Goal: Navigation & Orientation: Find specific page/section

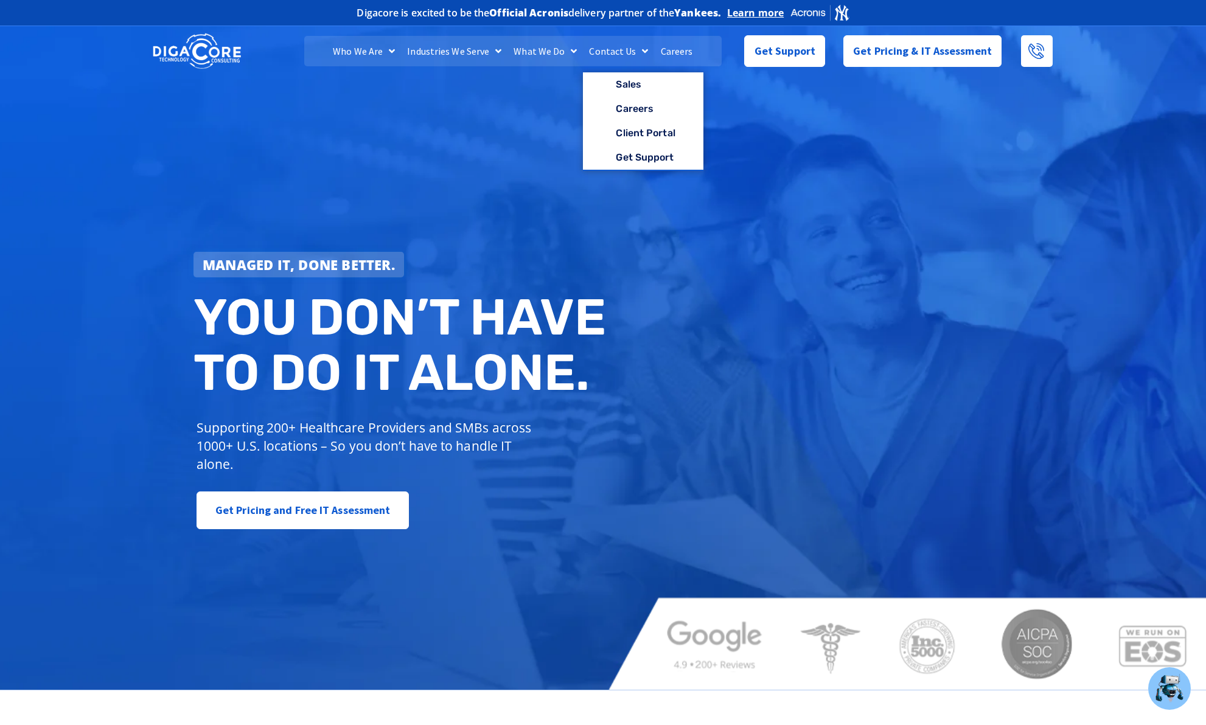
click at [605, 50] on link "Contact Us" at bounding box center [618, 51] width 71 height 30
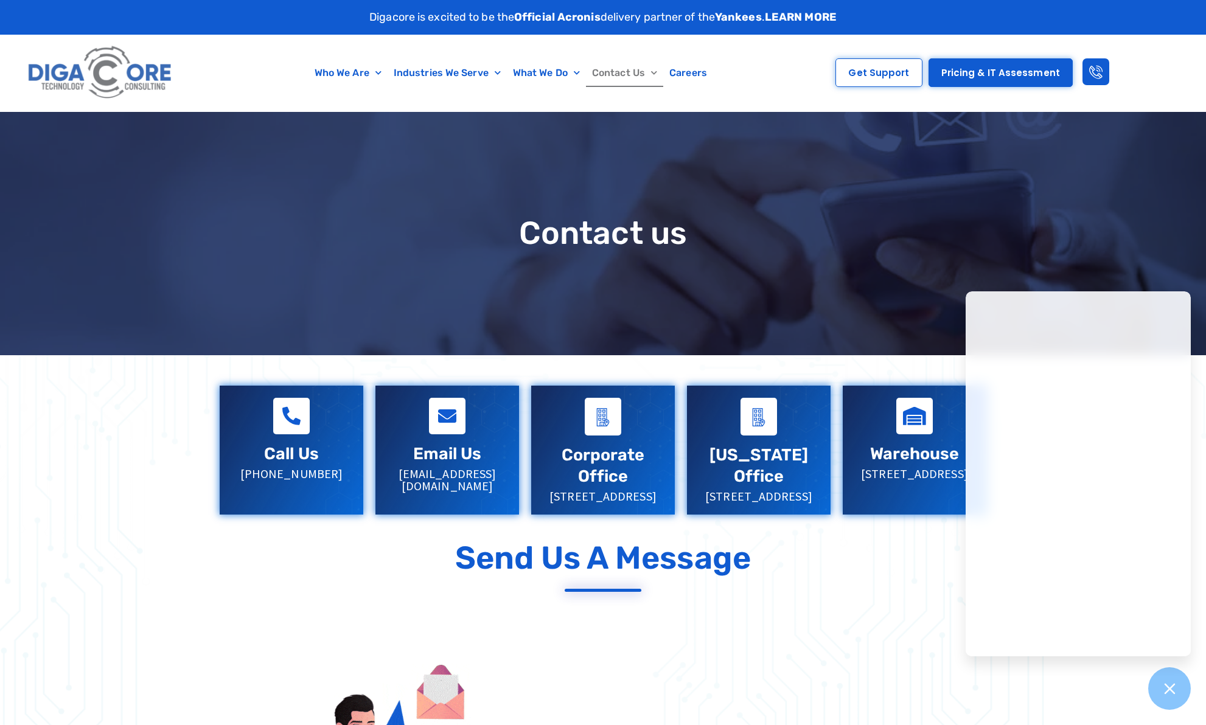
click at [887, 515] on div at bounding box center [915, 450] width 144 height 129
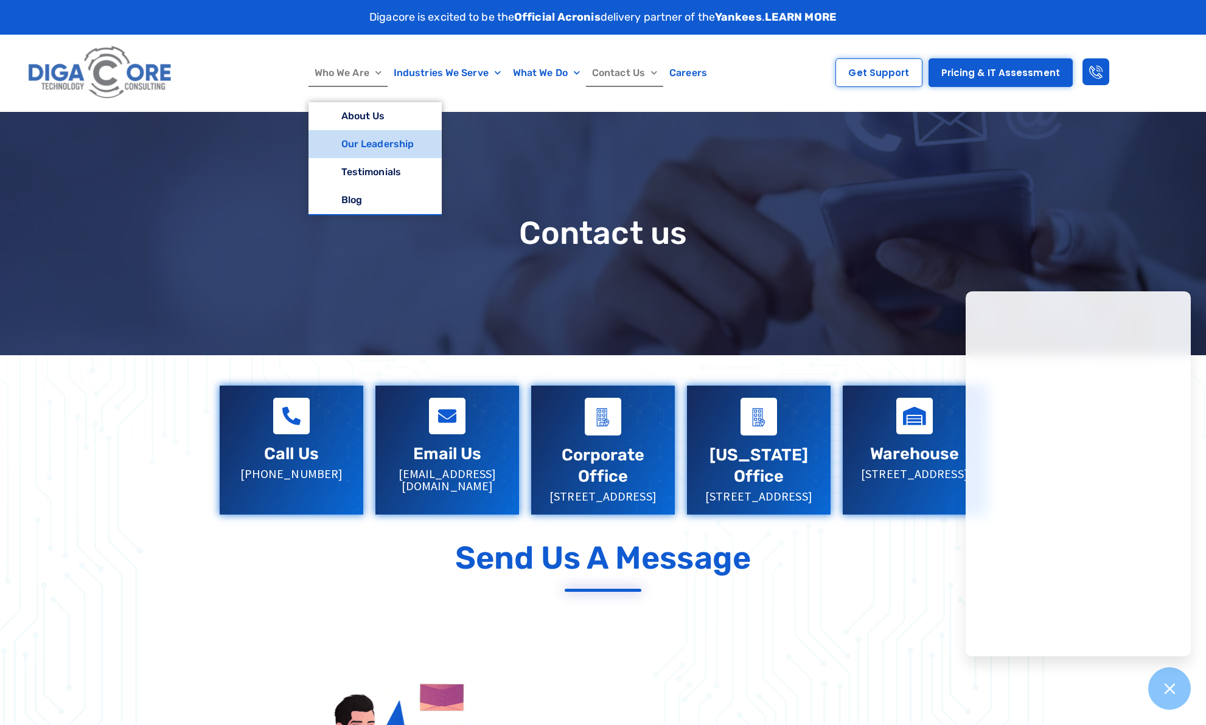
click at [350, 141] on link "Our Leadership" at bounding box center [374, 144] width 133 height 28
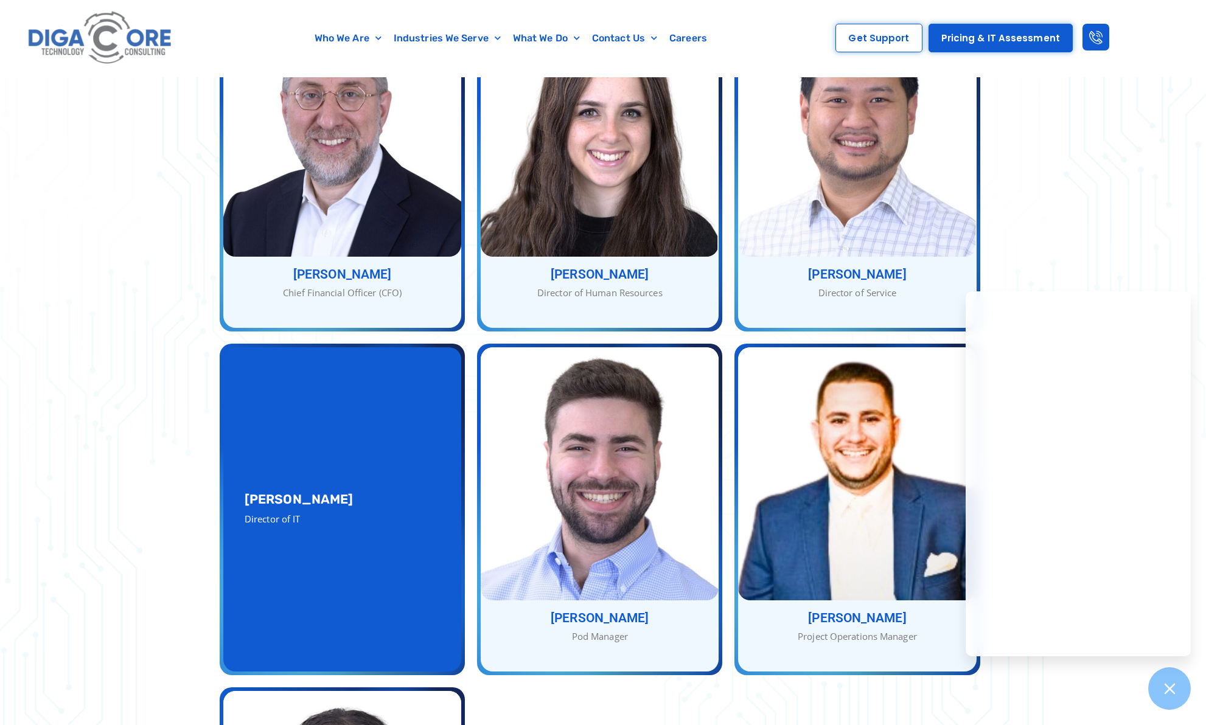
scroll to position [852, 0]
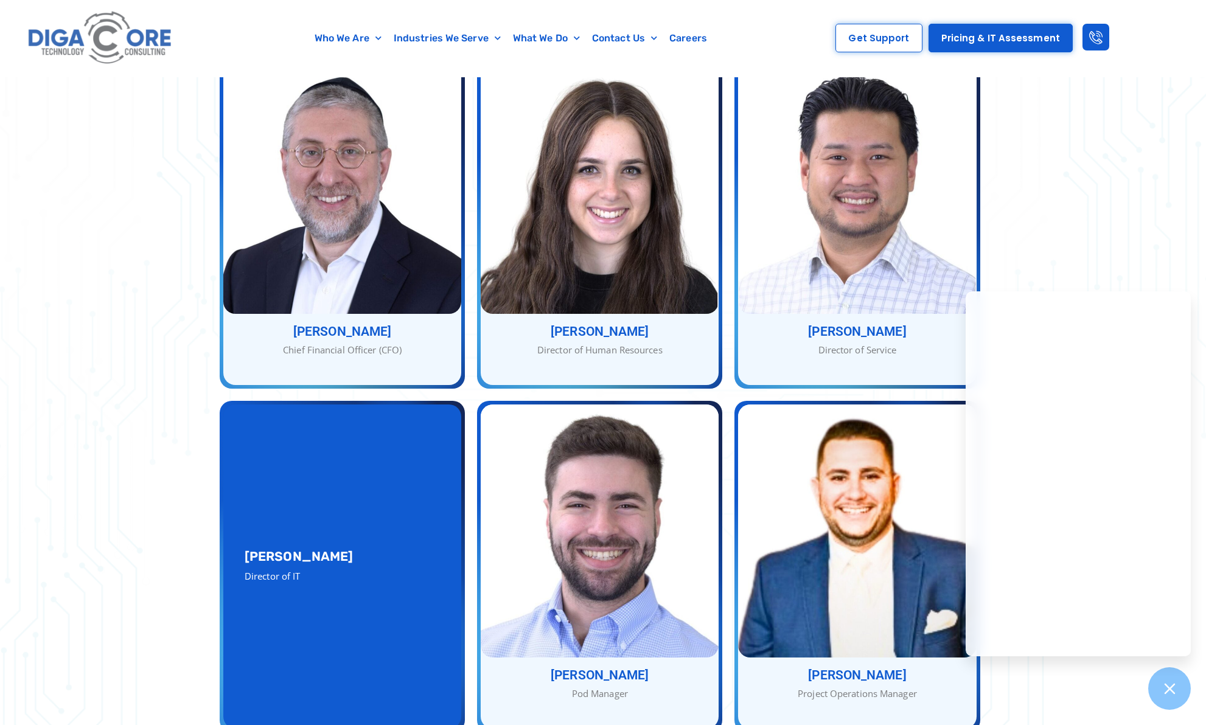
click at [291, 550] on div "Aryeh Greenspan Director of IT" at bounding box center [342, 566] width 195 height 33
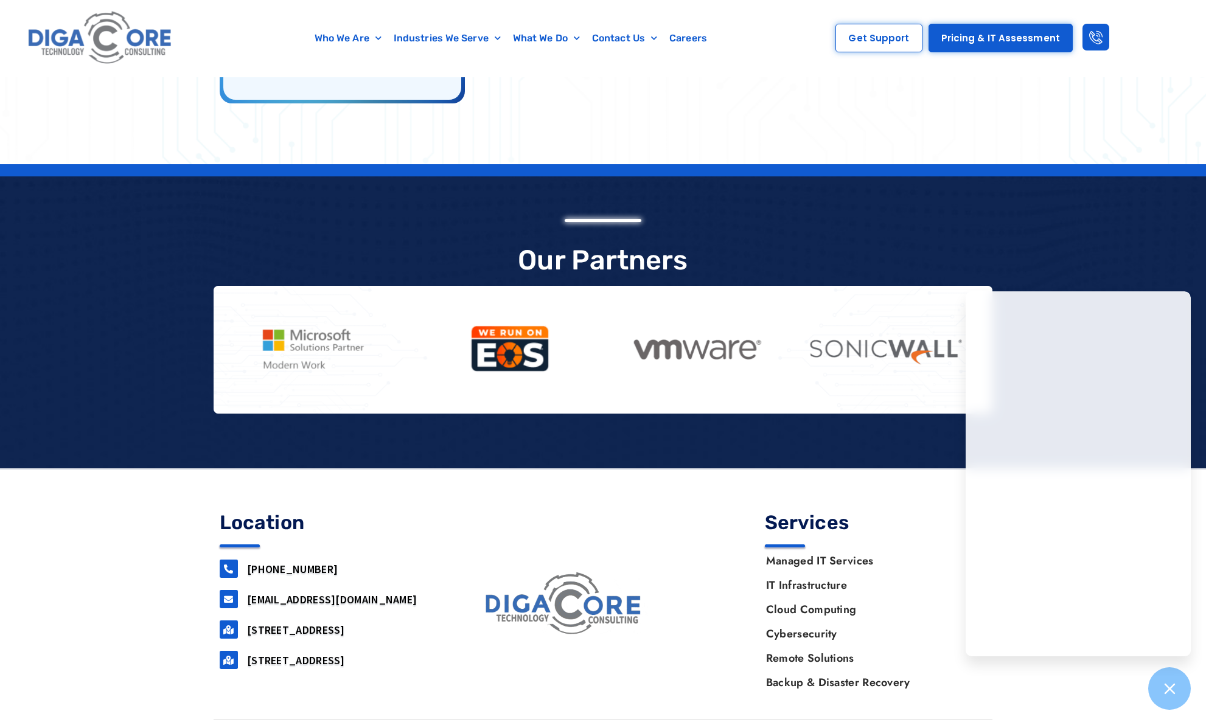
scroll to position [2632, 0]
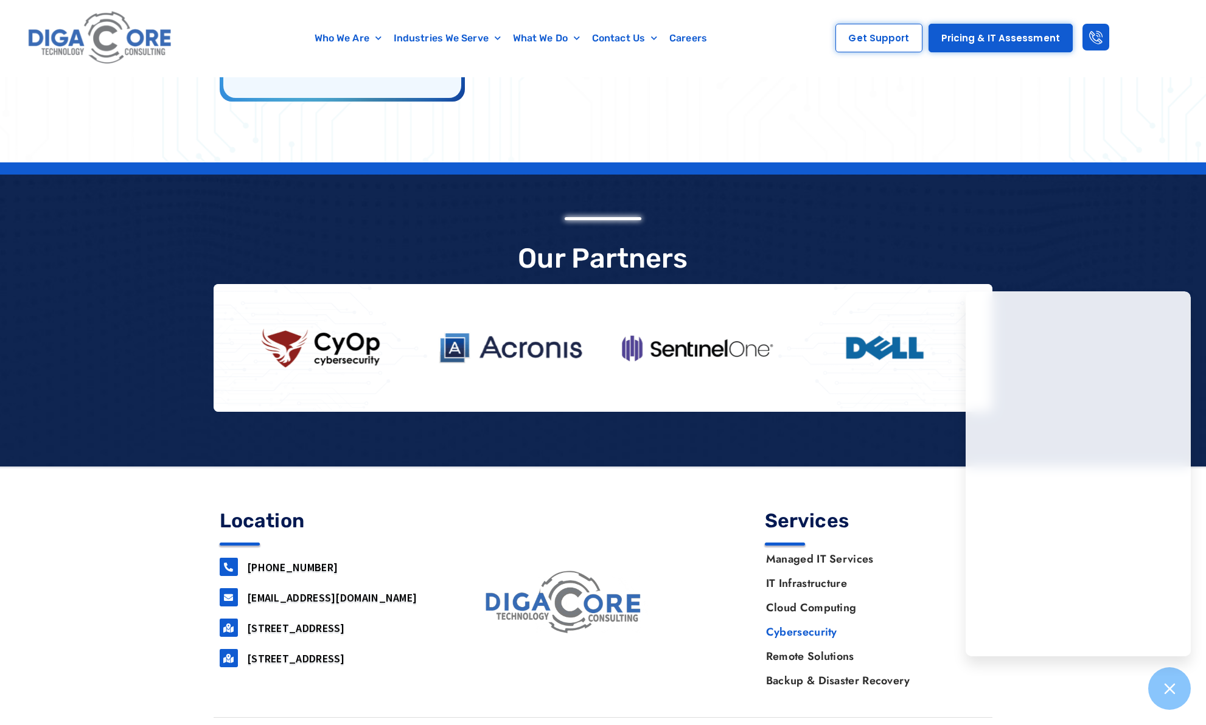
click at [785, 620] on link "Cybersecurity" at bounding box center [870, 632] width 232 height 24
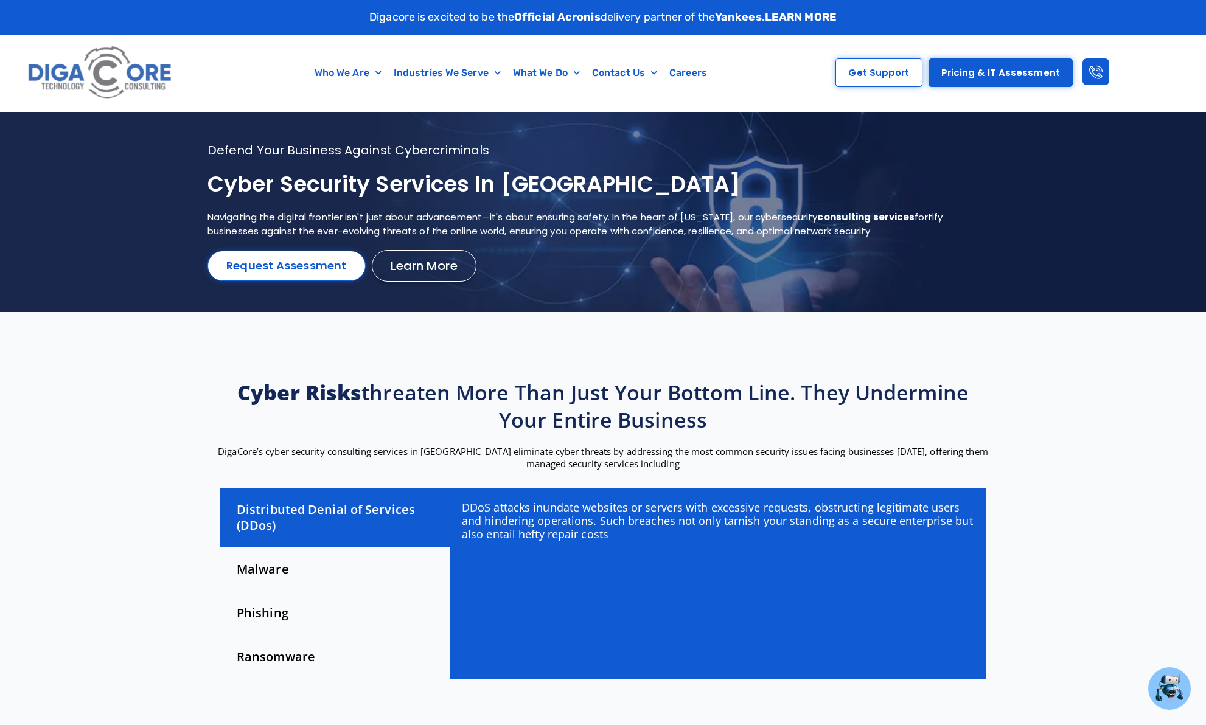
click at [252, 569] on div "Malware" at bounding box center [335, 569] width 230 height 44
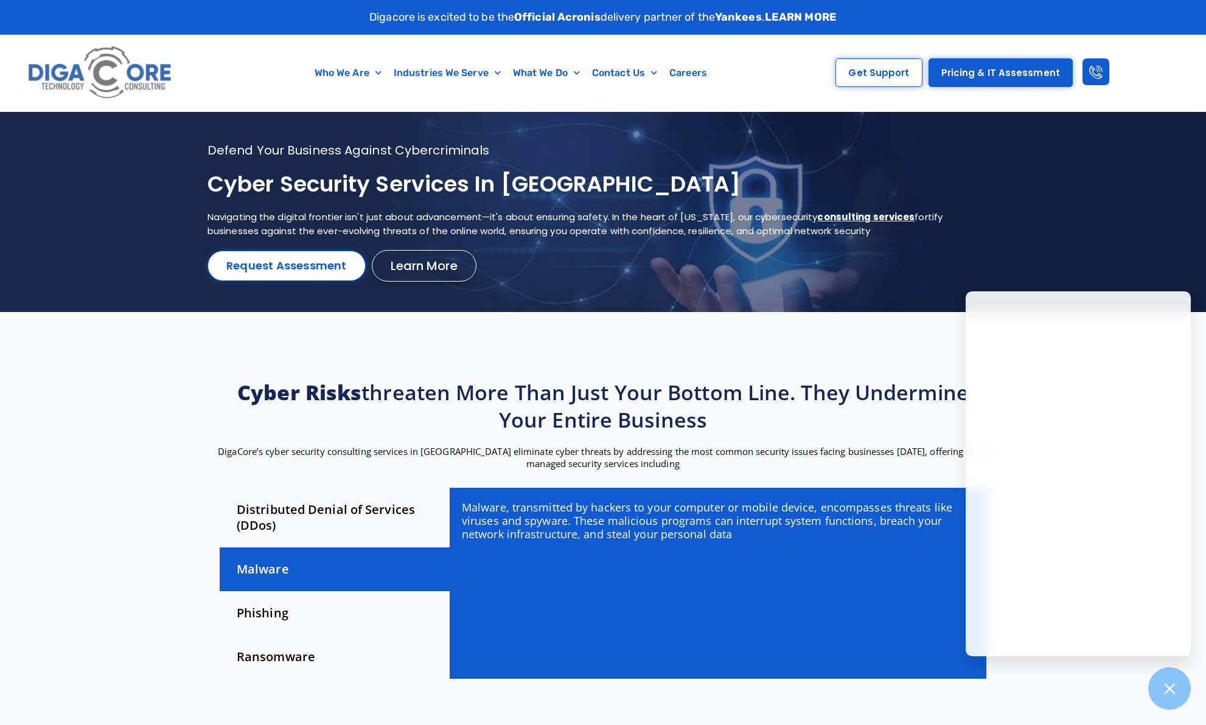
click at [284, 613] on div "Phishing" at bounding box center [335, 613] width 230 height 44
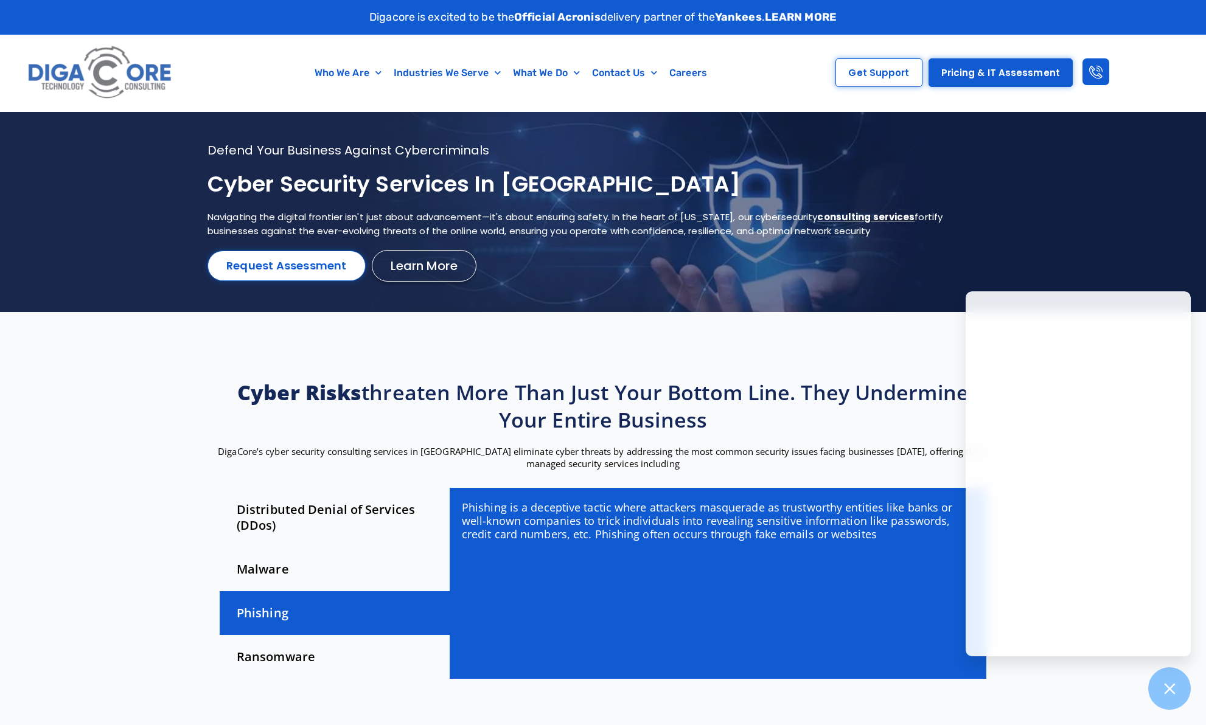
click at [304, 664] on div "Ransomware" at bounding box center [335, 657] width 230 height 44
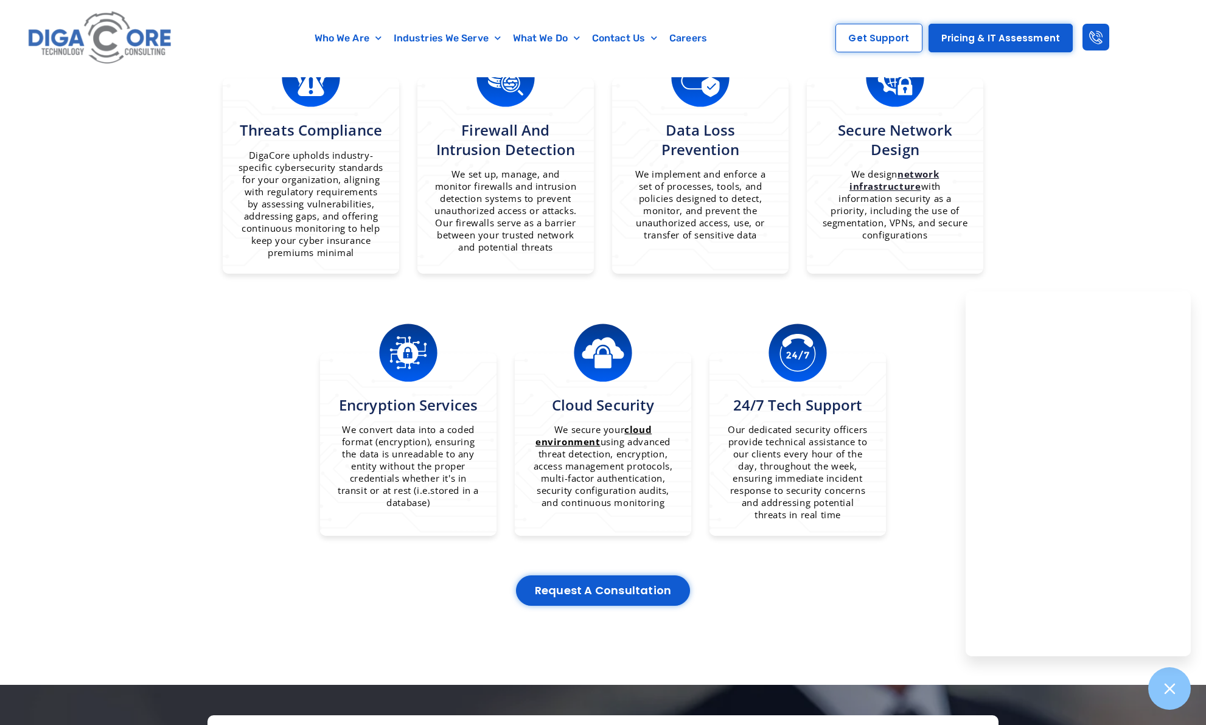
scroll to position [912, 0]
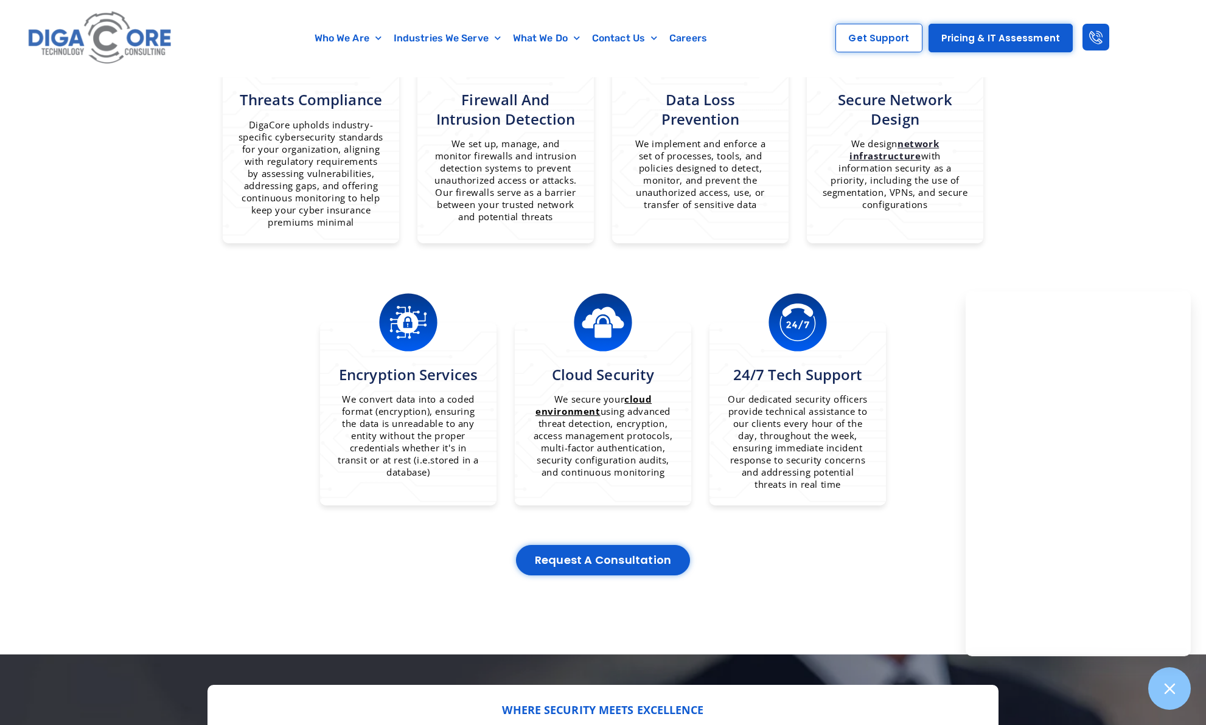
drag, startPoint x: 212, startPoint y: 599, endPoint x: 181, endPoint y: 579, distance: 37.8
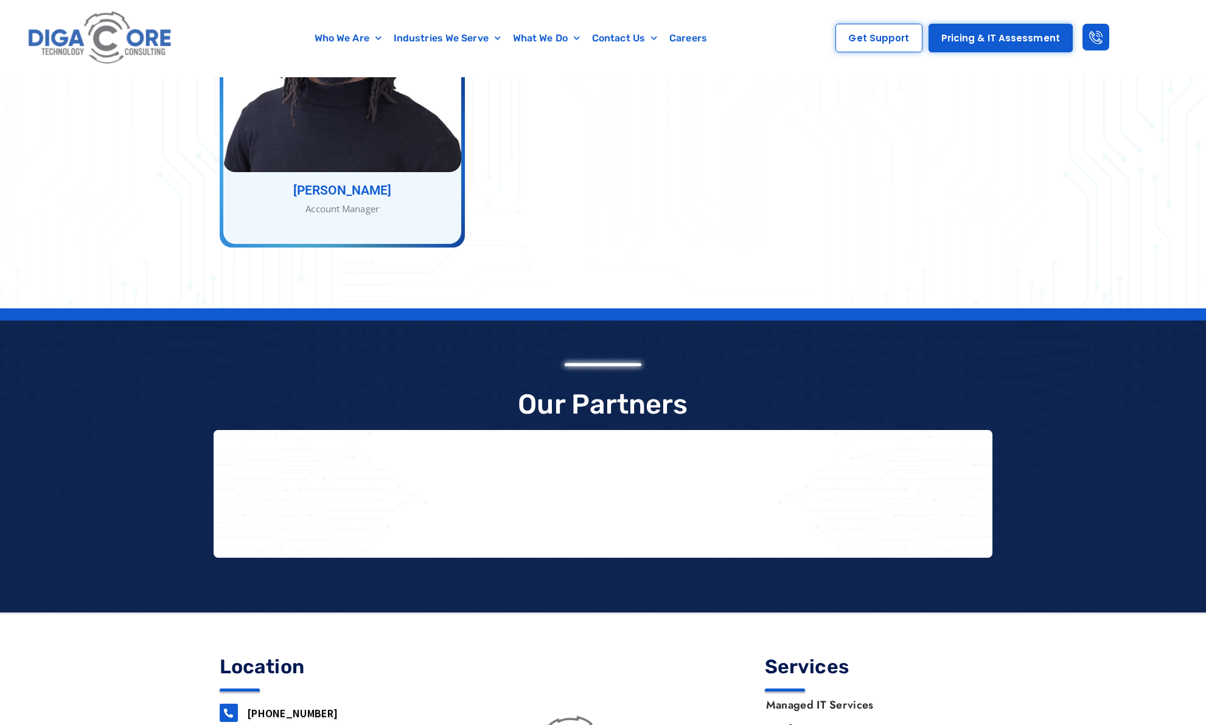
scroll to position [2632, 0]
